Goal: Task Accomplishment & Management: Use online tool/utility

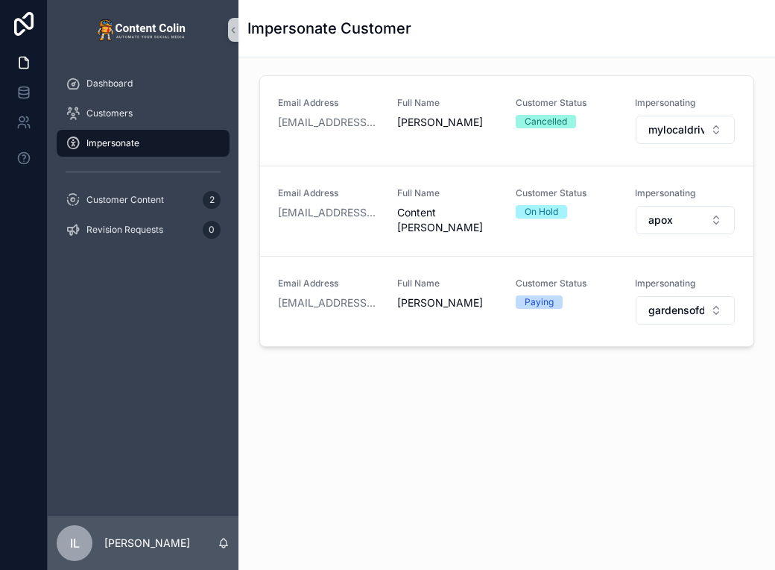
click at [116, 75] on div "Dashboard" at bounding box center [143, 84] width 155 height 24
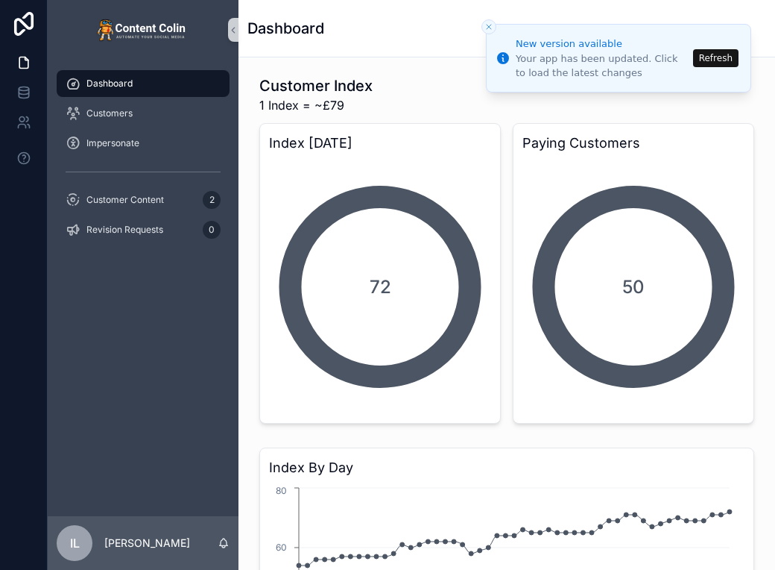
click at [722, 57] on button "Refresh" at bounding box center [715, 58] width 45 height 18
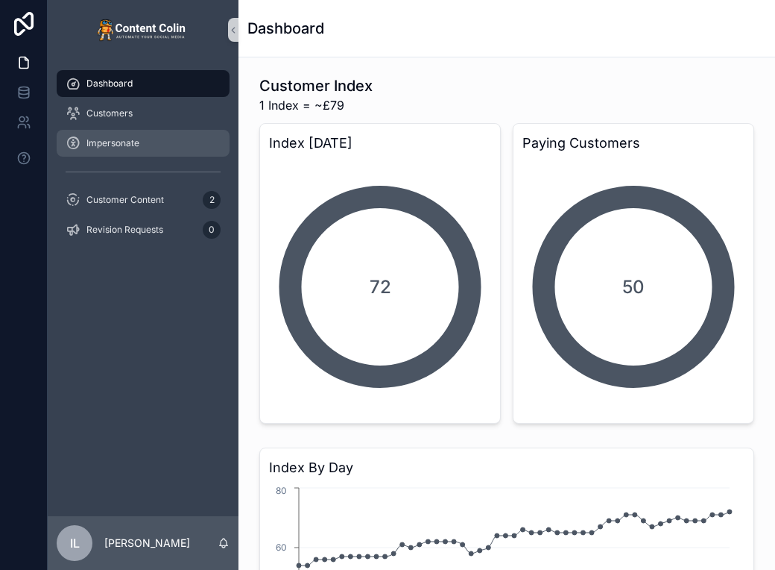
click at [176, 146] on div "Impersonate" at bounding box center [143, 143] width 155 height 24
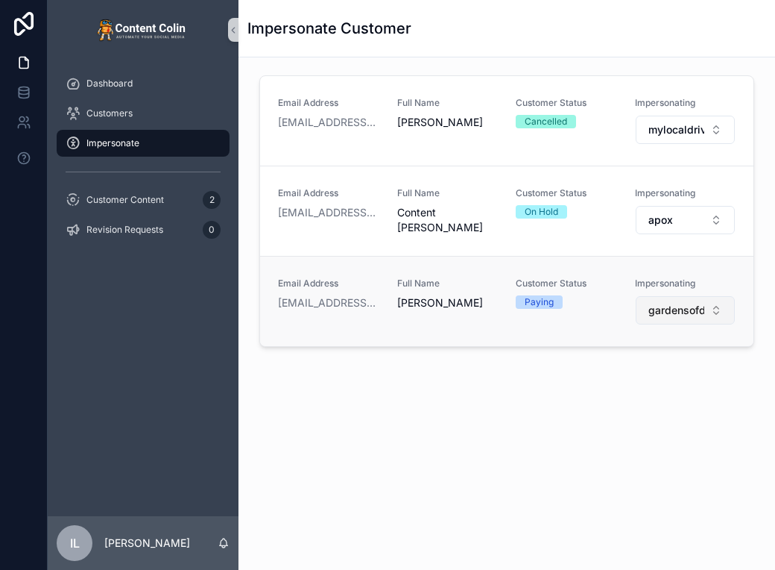
click at [692, 309] on span "gardensofdistinction" at bounding box center [677, 310] width 57 height 15
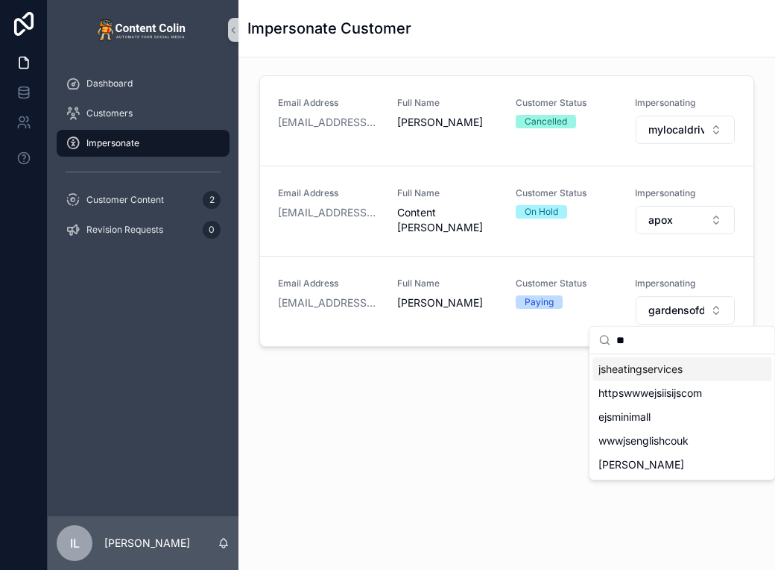
type input "**"
click at [656, 369] on span "jsheatingservices" at bounding box center [641, 369] width 84 height 15
